Goal: Use online tool/utility: Utilize a website feature to perform a specific function

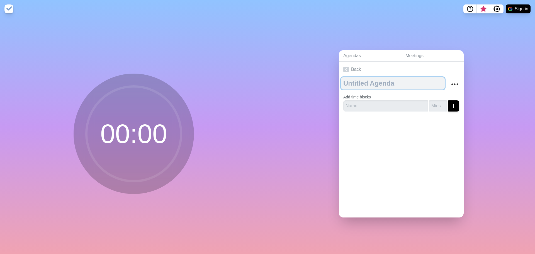
click at [386, 82] on textarea at bounding box center [393, 83] width 104 height 12
type textarea "Test"
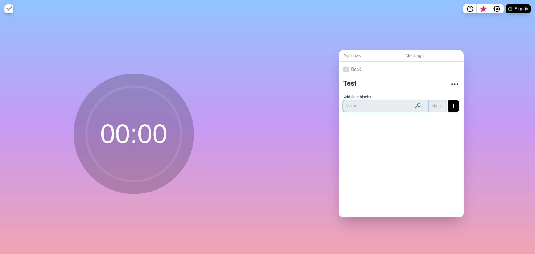
click at [372, 105] on input "text" at bounding box center [385, 105] width 85 height 11
type input "Test1"
click at [438, 101] on input "1" at bounding box center [438, 105] width 18 height 11
click at [438, 101] on input "2" at bounding box center [438, 105] width 18 height 11
click at [438, 101] on input "3" at bounding box center [438, 105] width 18 height 11
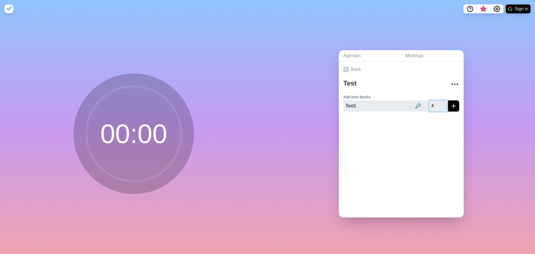
click at [438, 101] on input "4" at bounding box center [438, 105] width 18 height 11
click at [438, 101] on input "5" at bounding box center [438, 105] width 18 height 11
type input "6"
click at [438, 101] on input "6" at bounding box center [438, 105] width 18 height 11
drag, startPoint x: 368, startPoint y: 105, endPoint x: 309, endPoint y: 100, distance: 59.3
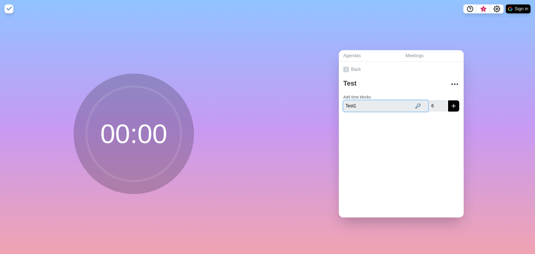
click at [309, 100] on div "Agendas Meetings Back Test Add time blocks Test1 6" at bounding box center [402, 136] width 268 height 236
type input "Check In"
drag, startPoint x: 427, startPoint y: 104, endPoint x: 422, endPoint y: 103, distance: 5.4
click at [422, 103] on div "Check In 6" at bounding box center [401, 105] width 116 height 11
type input "5"
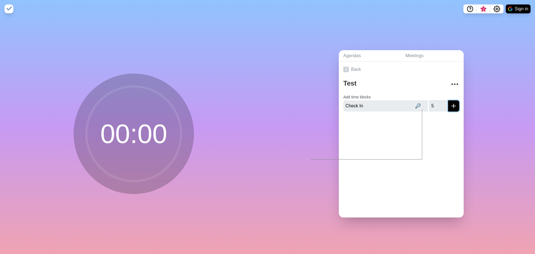
click at [452, 106] on line "submit" at bounding box center [454, 106] width 4 height 0
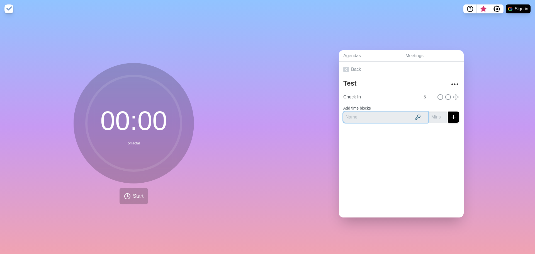
click at [386, 115] on input "text" at bounding box center [385, 116] width 85 height 11
type input "Issues"
click at [436, 117] on input "-1" at bounding box center [438, 116] width 18 height 11
click at [438, 113] on input "0" at bounding box center [438, 116] width 18 height 11
click at [438, 113] on input "1" at bounding box center [438, 116] width 18 height 11
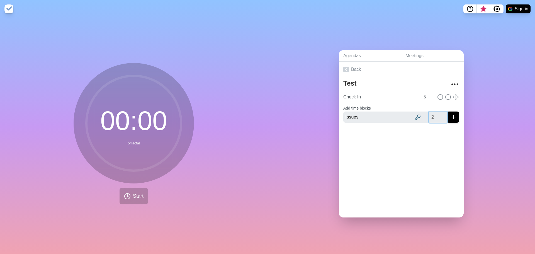
click at [438, 113] on input "2" at bounding box center [438, 116] width 18 height 11
click at [438, 113] on input "3" at bounding box center [438, 116] width 18 height 11
click at [438, 113] on input "4" at bounding box center [438, 116] width 18 height 11
click at [438, 113] on input "5" at bounding box center [438, 116] width 18 height 11
click at [438, 113] on input "6" at bounding box center [438, 116] width 18 height 11
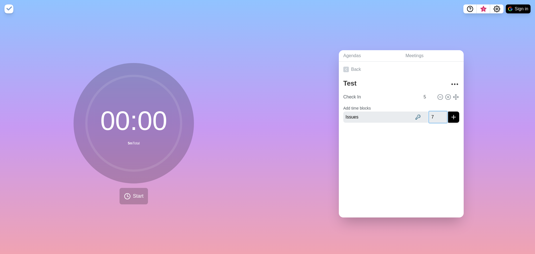
click at [438, 113] on input "7" at bounding box center [438, 116] width 18 height 11
click at [438, 113] on input "8" at bounding box center [438, 116] width 18 height 11
click at [438, 113] on input "9" at bounding box center [438, 116] width 18 height 11
type input "10"
click at [438, 113] on input "10" at bounding box center [438, 116] width 18 height 11
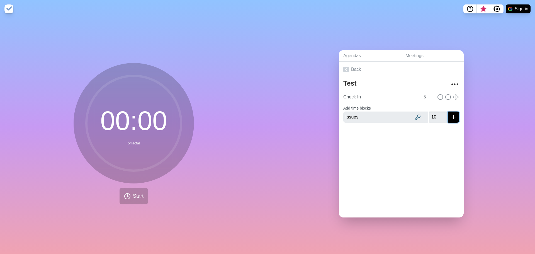
click at [450, 114] on icon "submit" at bounding box center [453, 117] width 7 height 7
click at [407, 161] on div "Back Test Check In 5 Issues 10" at bounding box center [401, 140] width 125 height 156
click at [130, 196] on button "Start" at bounding box center [134, 196] width 28 height 16
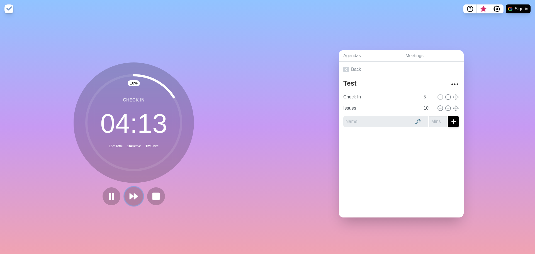
click at [134, 195] on polygon at bounding box center [136, 196] width 4 height 6
